Goal: Information Seeking & Learning: Learn about a topic

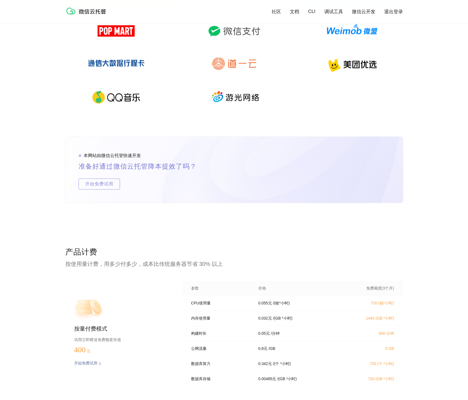
scroll to position [1047, 0]
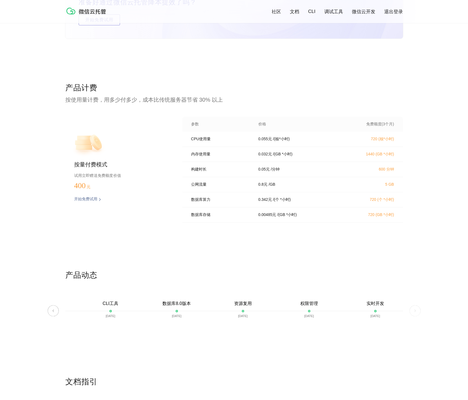
click at [363, 245] on div "产品计费 按使用量计费，用多少付多少，成本比传统服务器节省 30% 以上 按量付费模式 试用立即赠送免费额度价值 400 元 开始免费试用 预估费用 参数 价…" at bounding box center [233, 176] width 337 height 187
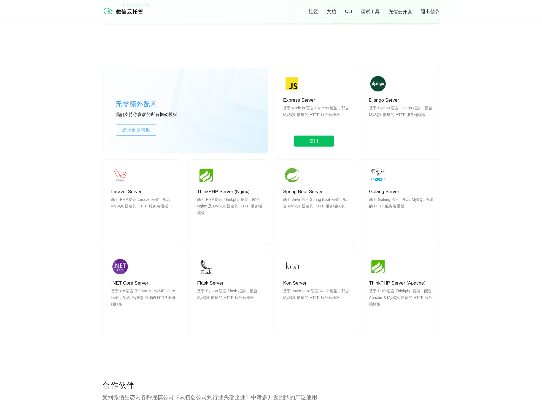
scroll to position [413, 0]
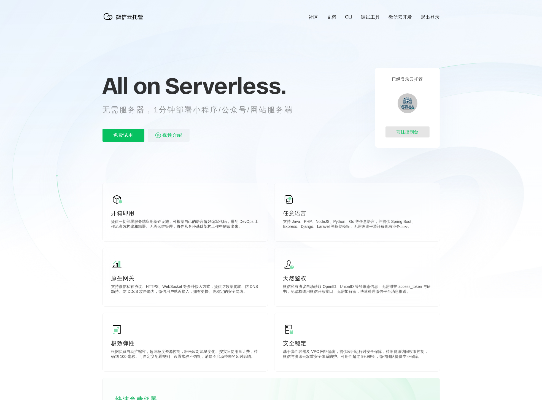
click at [419, 134] on div "前往控制台" at bounding box center [407, 131] width 44 height 11
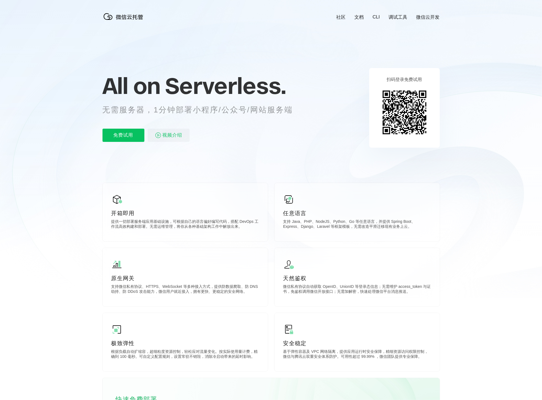
scroll to position [0, 980]
click at [359, 17] on link "文档" at bounding box center [358, 17] width 9 height 6
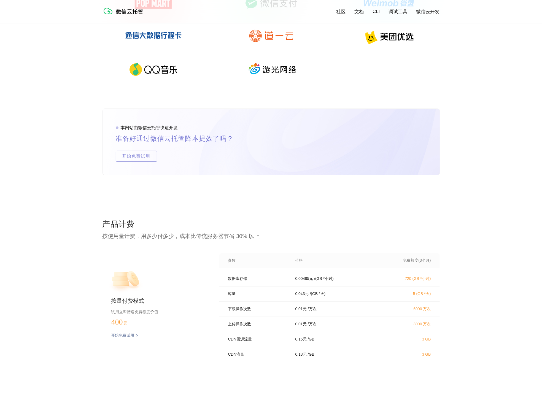
scroll to position [909, 0]
